Goal: Information Seeking & Learning: Learn about a topic

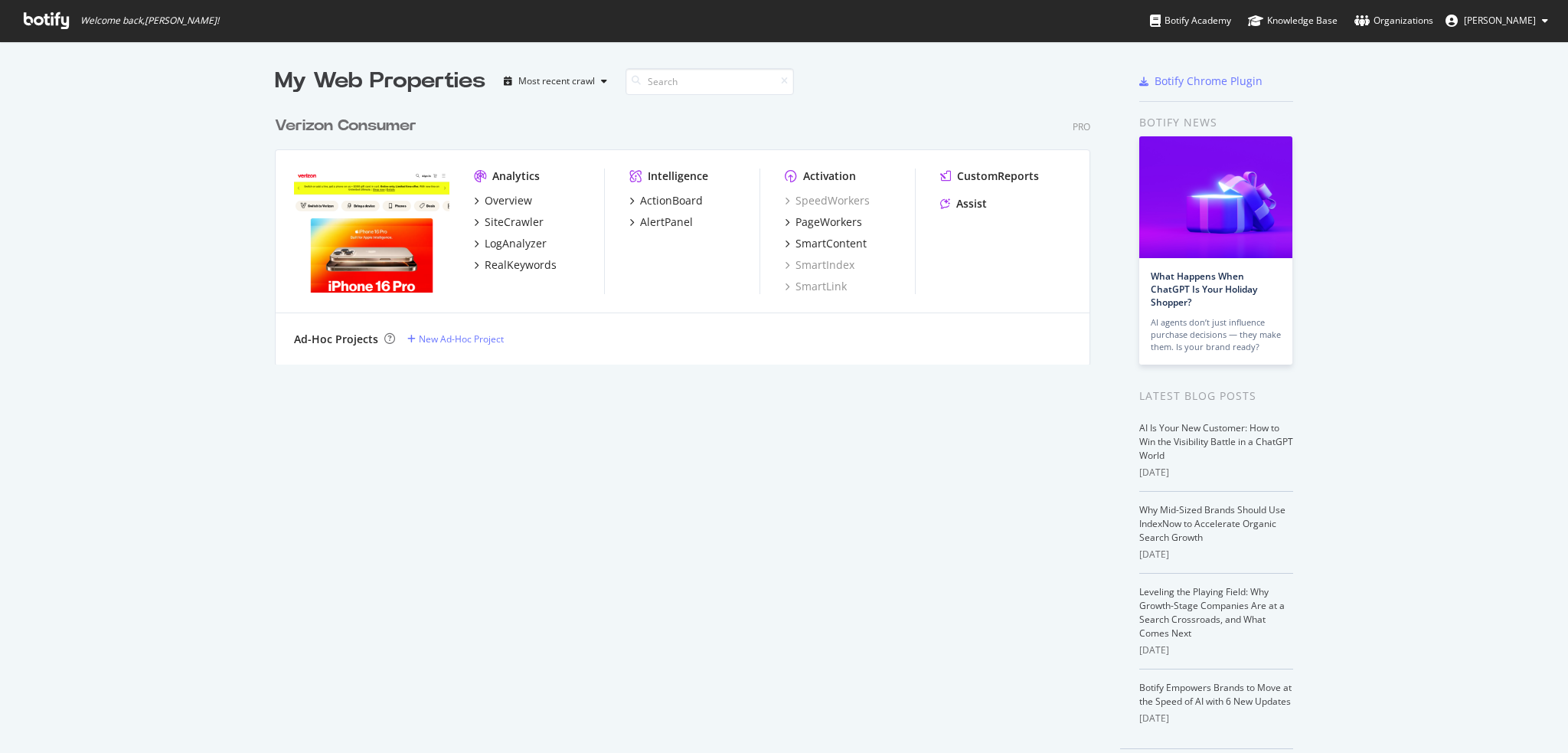
scroll to position [741, 1544]
click at [516, 221] on div "SiteCrawler" at bounding box center [514, 222] width 59 height 16
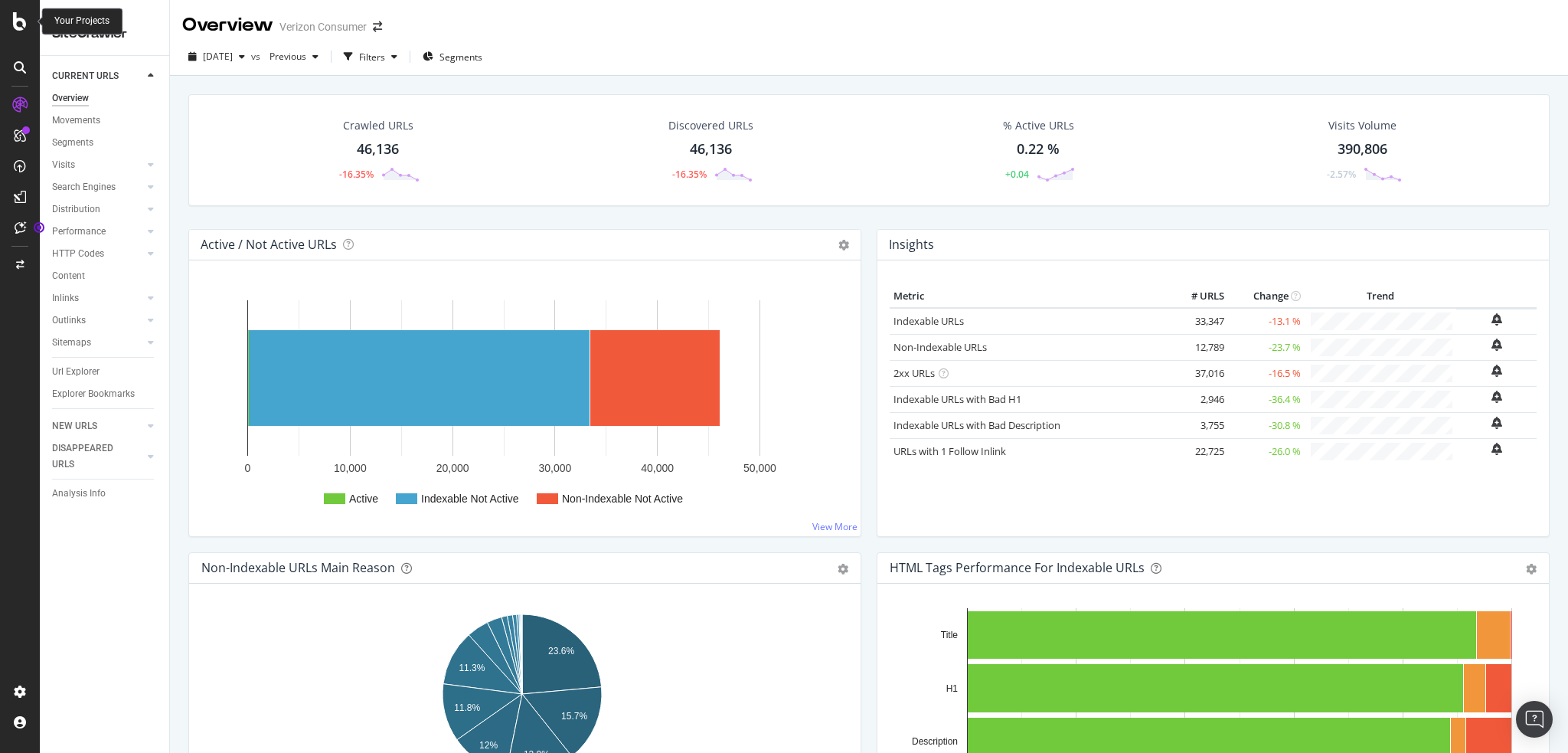
click at [12, 17] on div at bounding box center [20, 21] width 36 height 19
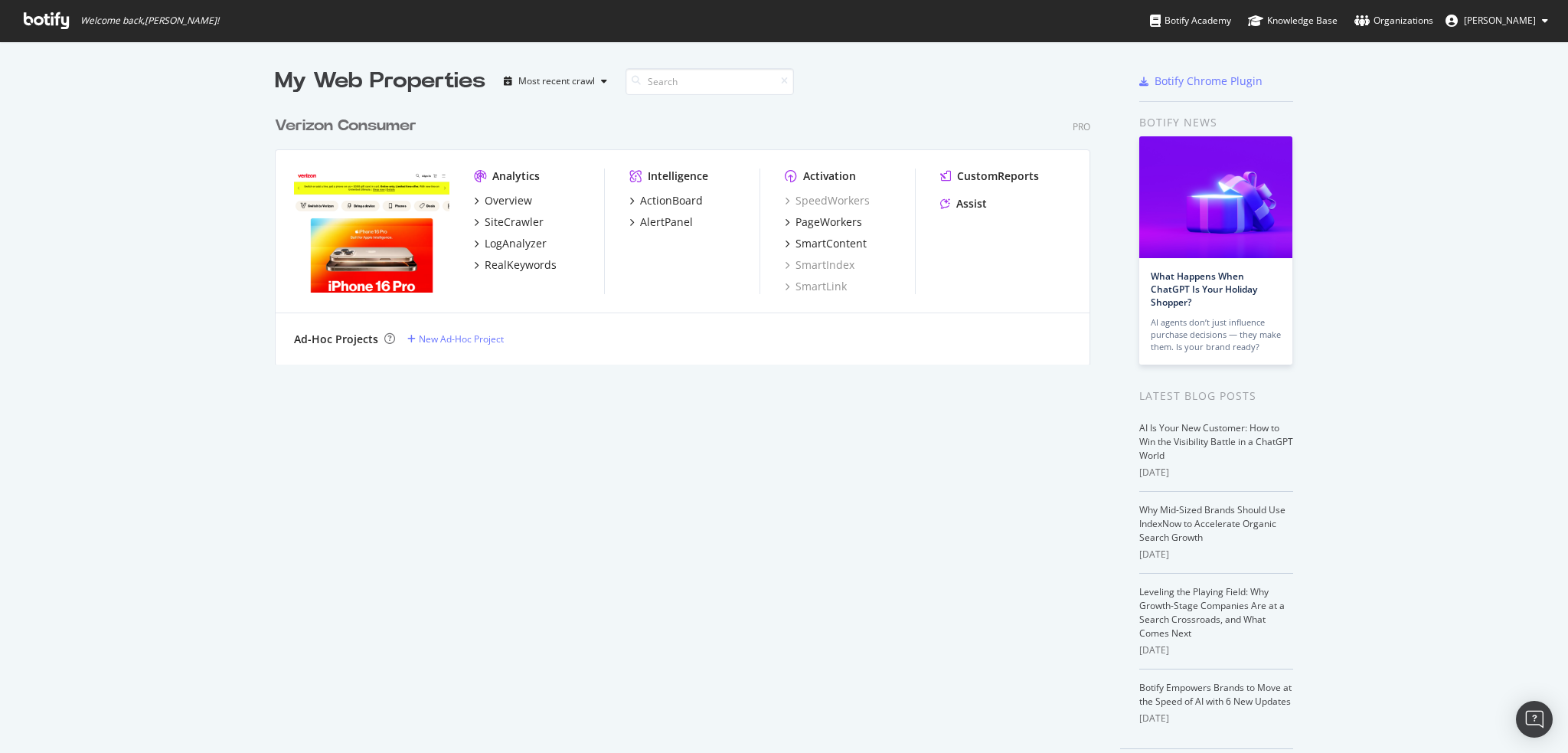
scroll to position [741, 1544]
click at [799, 198] on div "SpeedWorkers" at bounding box center [827, 201] width 85 height 16
click at [622, 218] on div "Analytics Overview SiteCrawler LogAnalyzer RealKeywords Intelligence ActionBoar…" at bounding box center [682, 231] width 814 height 163
click at [630, 221] on icon "grid" at bounding box center [632, 222] width 5 height 8
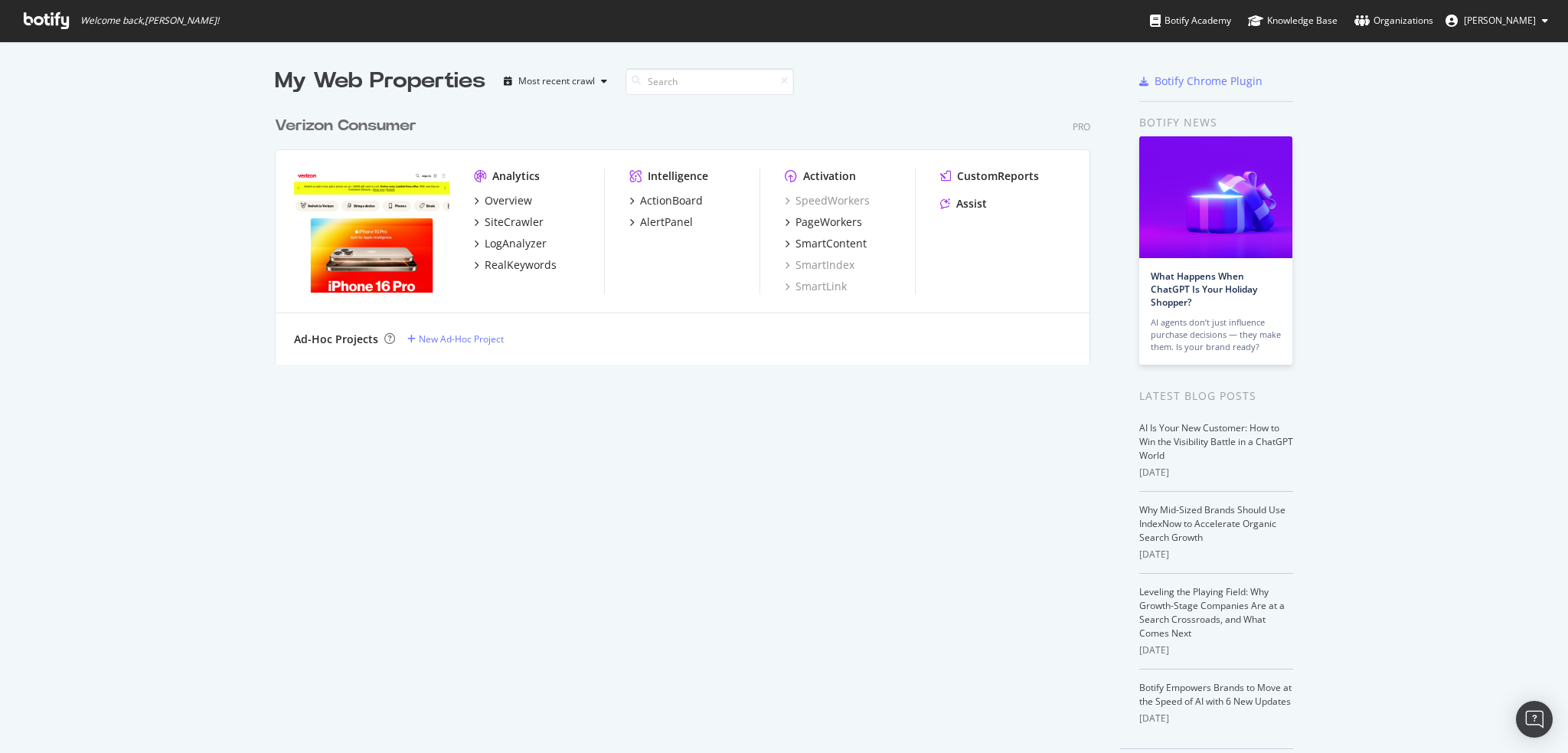
scroll to position [741, 1544]
click at [474, 202] on icon "grid" at bounding box center [476, 201] width 5 height 8
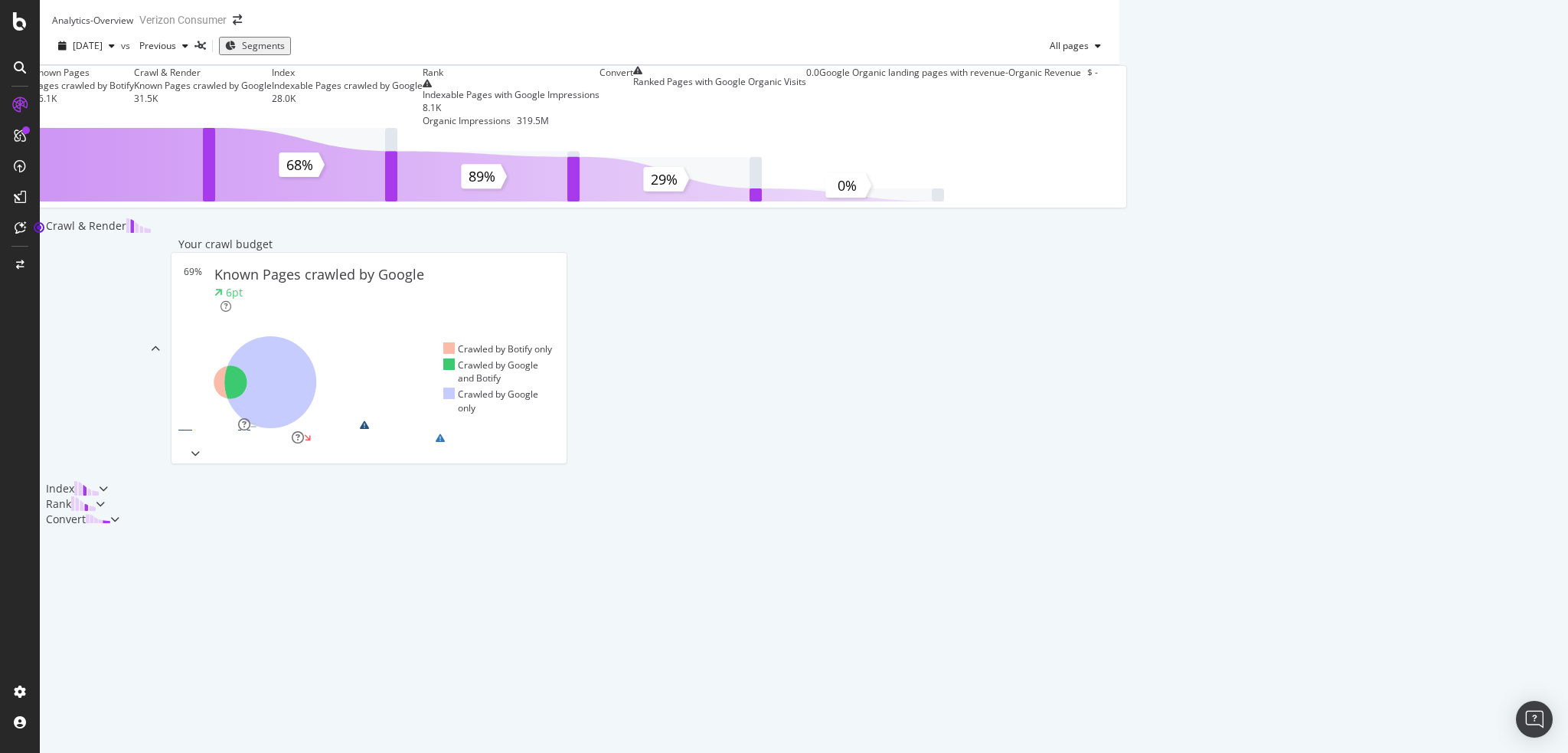
scroll to position [383, 0]
click at [130, 378] on div "Known Pages Pages crawled by Botify 46.1K Crawl & Render Known Pages crawled by…" at bounding box center [579, 295] width 1080 height 462
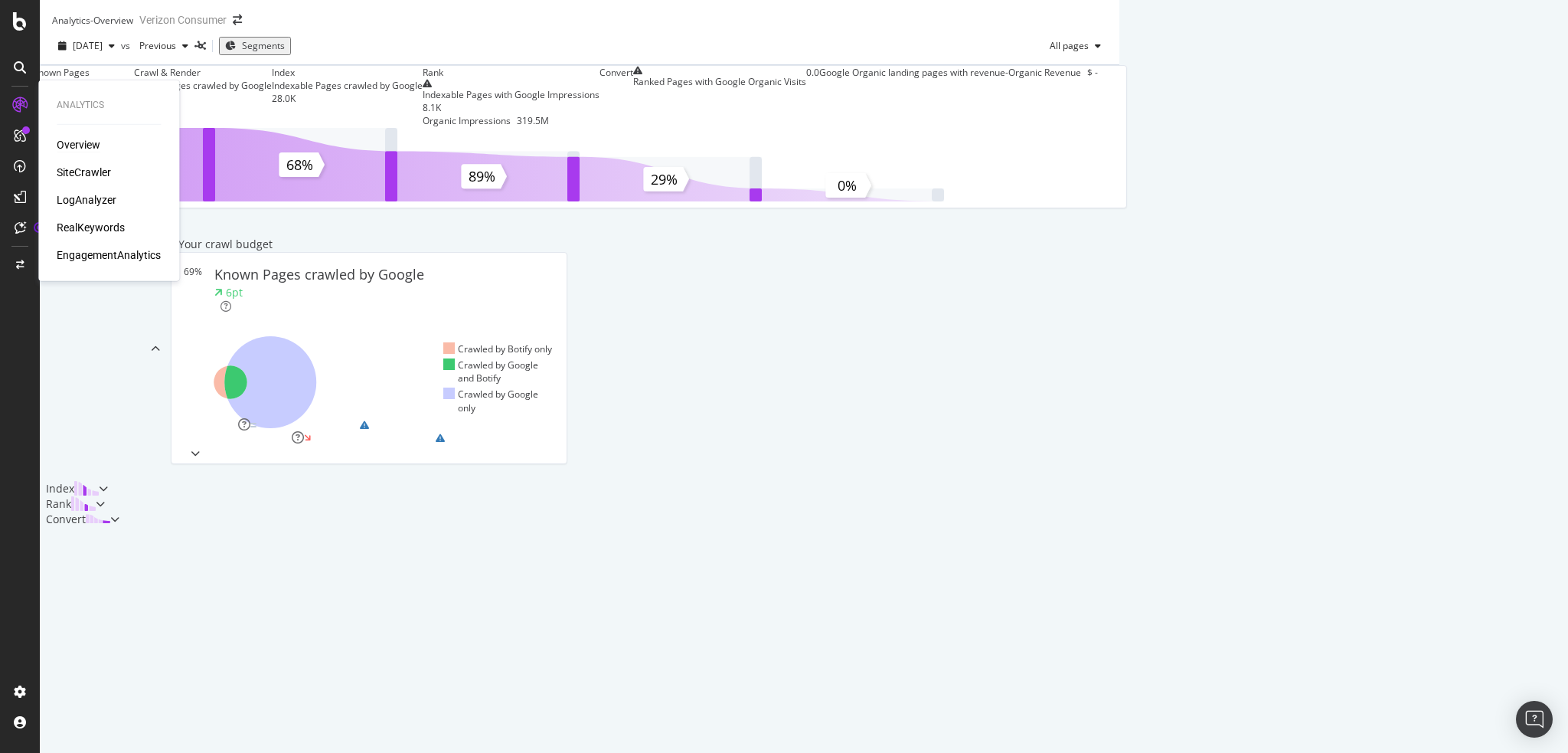
click at [78, 144] on div "Overview" at bounding box center [79, 145] width 43 height 16
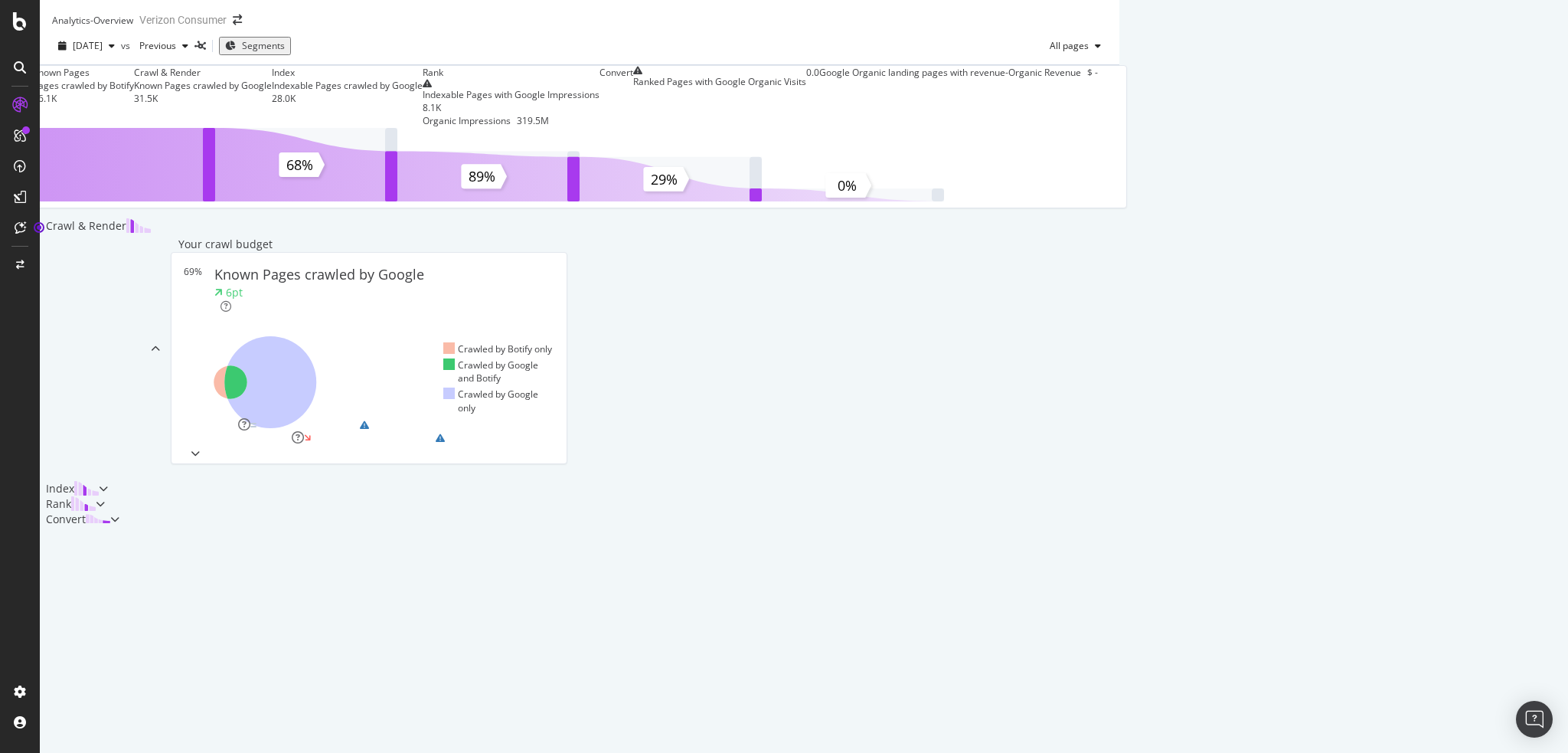
click at [25, 76] on div at bounding box center [20, 67] width 25 height 25
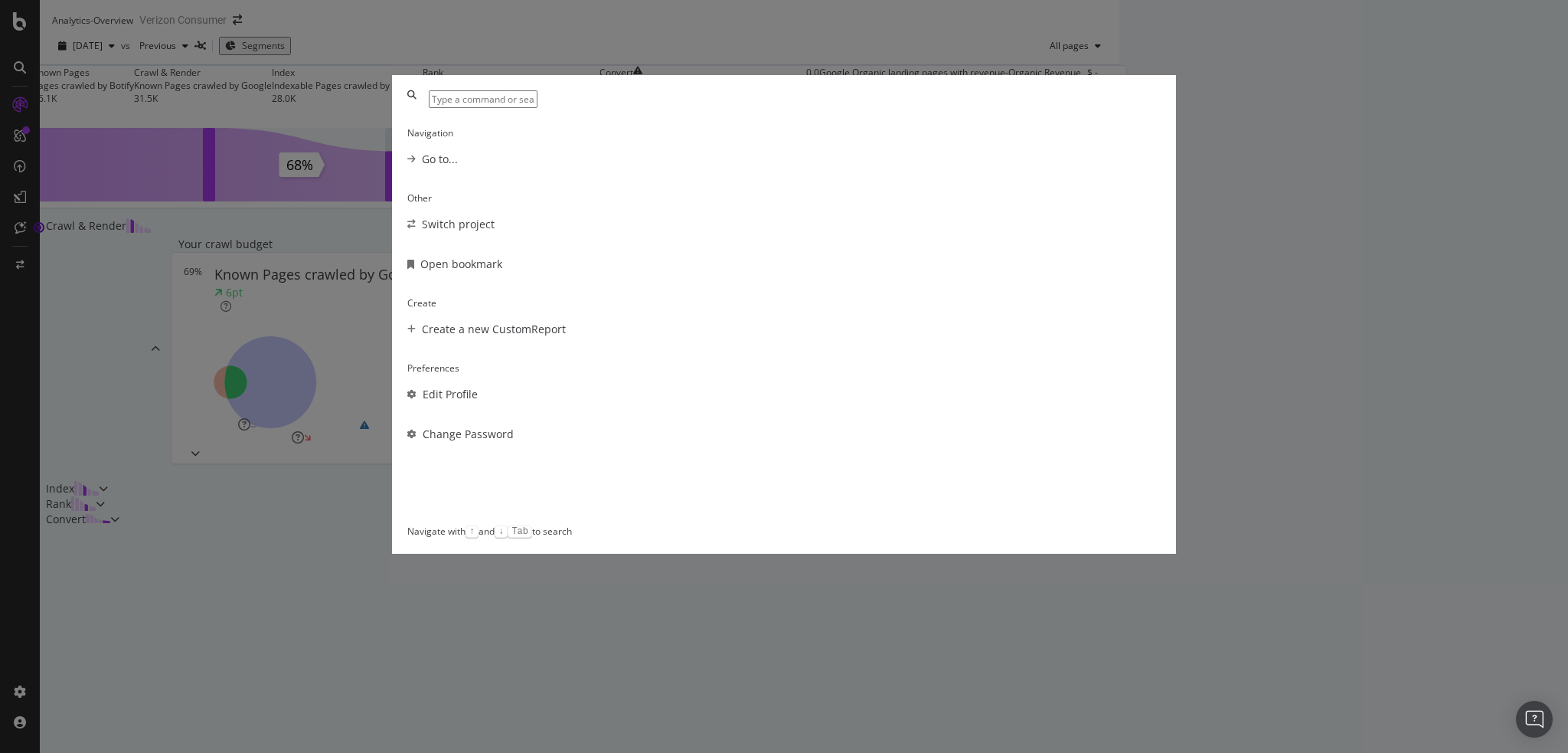
click at [95, 223] on div "Navigation Go to... Other Switch project Open bookmark Create Create a new Cust…" at bounding box center [784, 376] width 1568 height 753
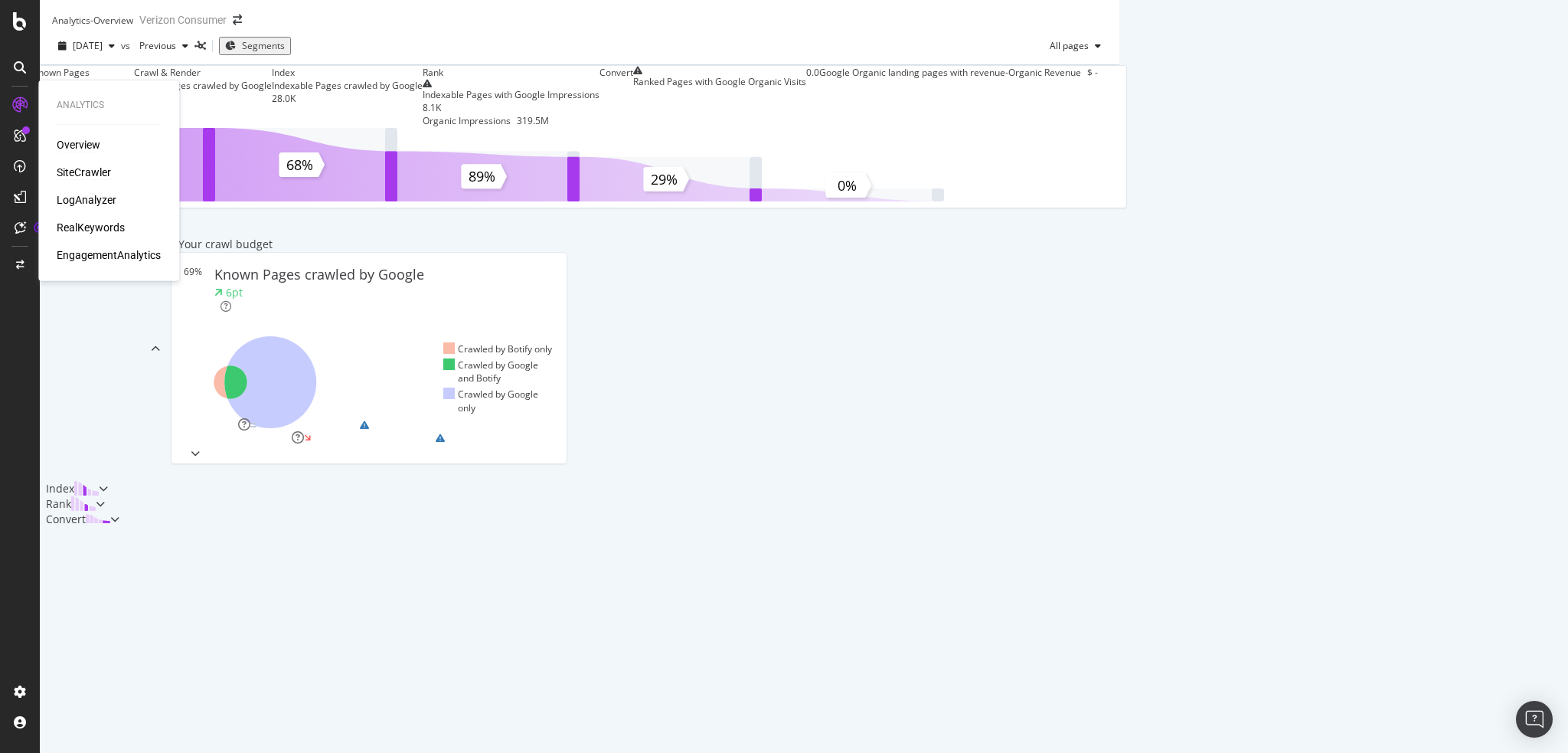
click at [77, 172] on div "SiteCrawler" at bounding box center [84, 172] width 54 height 16
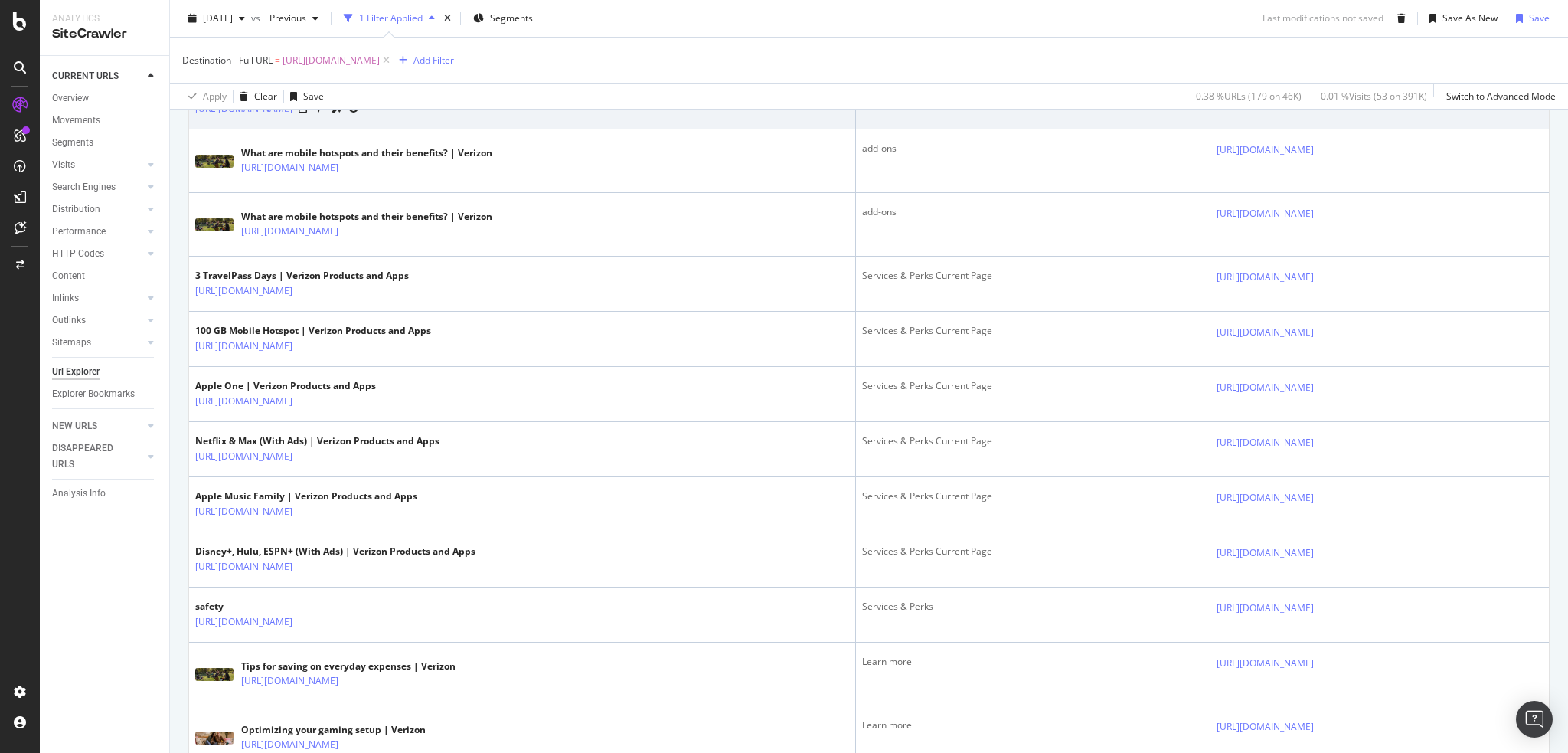
scroll to position [1021, 0]
